Goal: Obtain resource: Download file/media

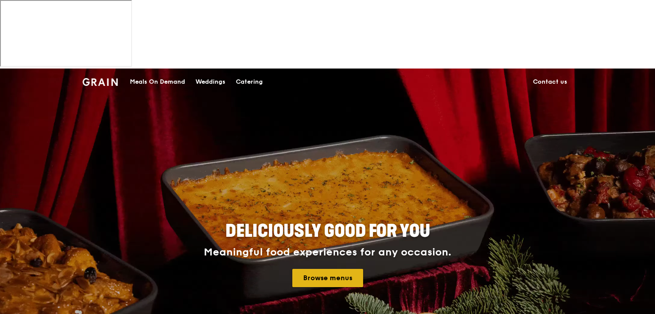
click at [324, 269] on link "Browse menus" at bounding box center [327, 278] width 71 height 18
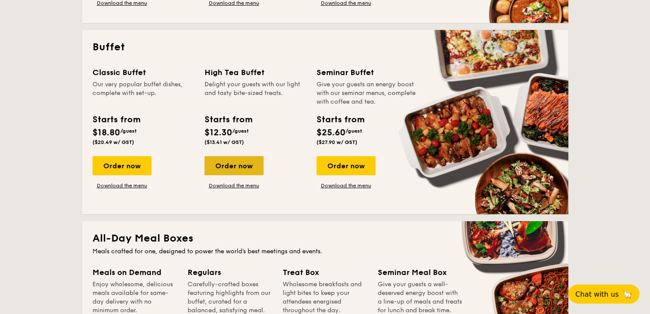
scroll to position [432, 0]
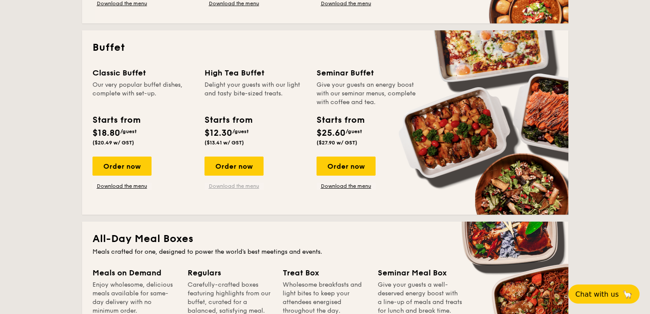
click at [223, 183] on link "Download the menu" at bounding box center [234, 186] width 59 height 7
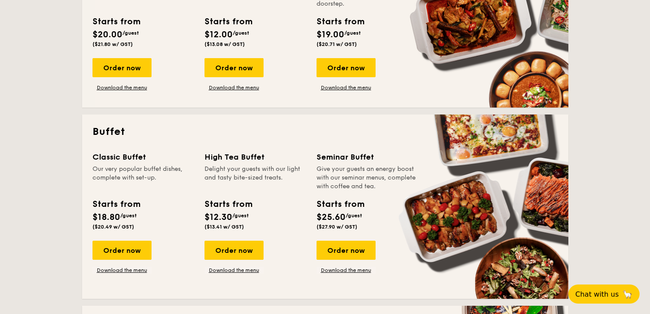
scroll to position [284, 0]
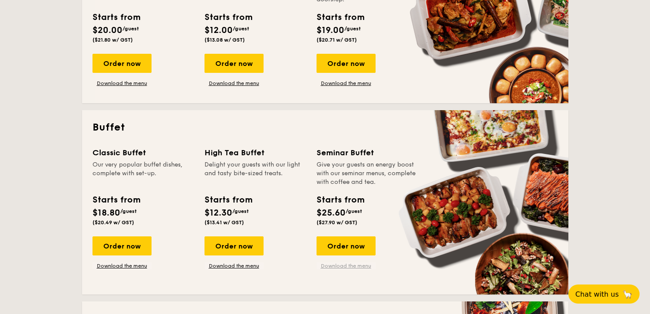
click at [350, 269] on link "Download the menu" at bounding box center [346, 266] width 59 height 7
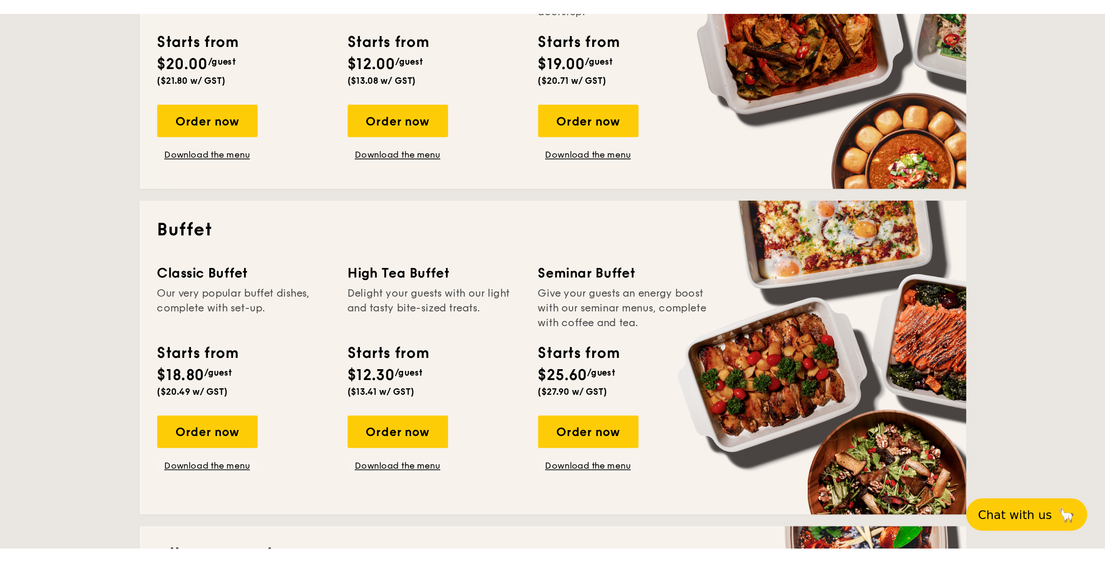
scroll to position [128, 0]
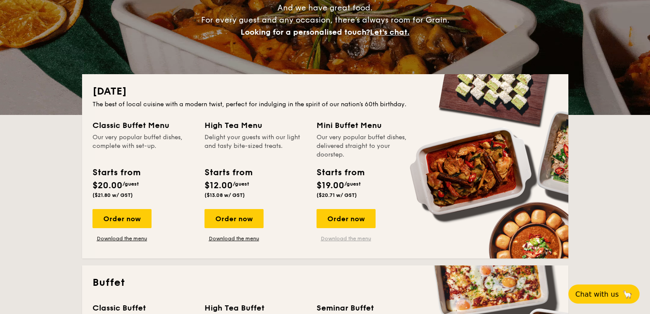
click at [340, 240] on link "Download the menu" at bounding box center [346, 238] width 59 height 7
